Goal: Task Accomplishment & Management: Complete application form

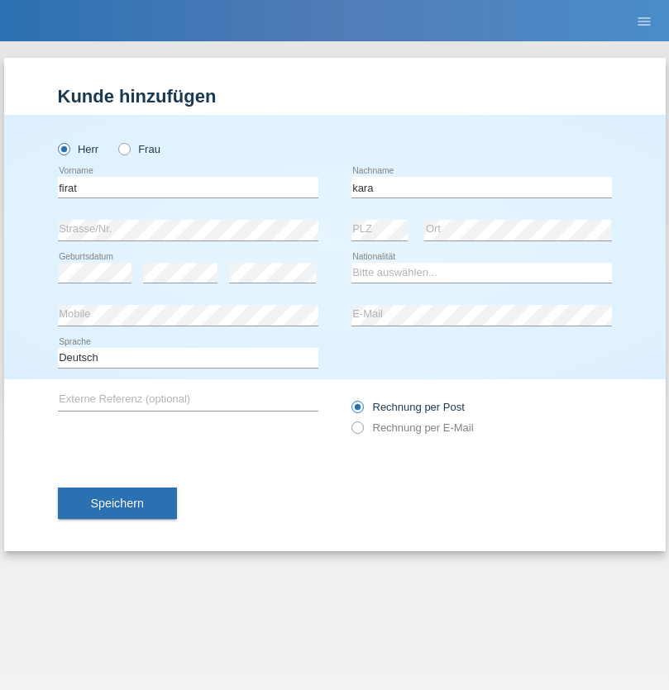
type input "kara"
select select "CH"
radio input "true"
click at [188, 187] on input "text" at bounding box center [188, 187] width 260 height 21
type input "Nuria"
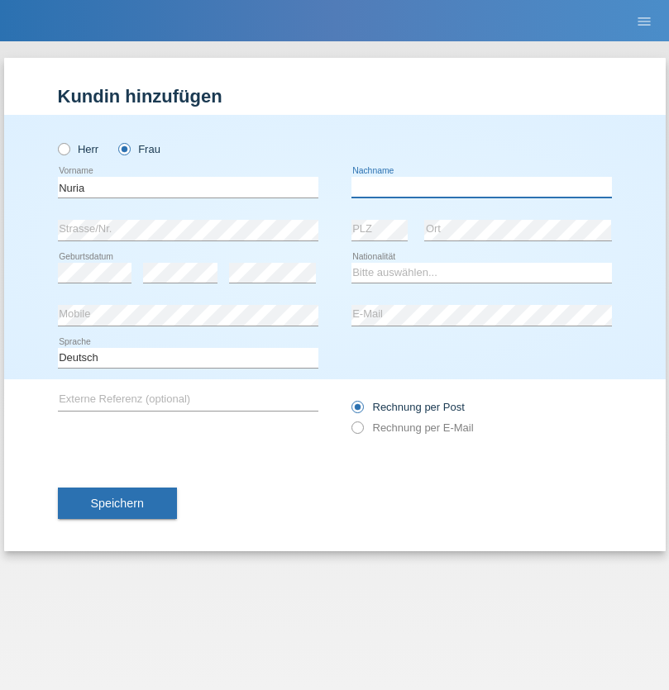
click at [481, 187] on input "text" at bounding box center [481, 187] width 260 height 21
type input "D'Antino"
select select "CH"
